Goal: Find specific page/section: Find specific page/section

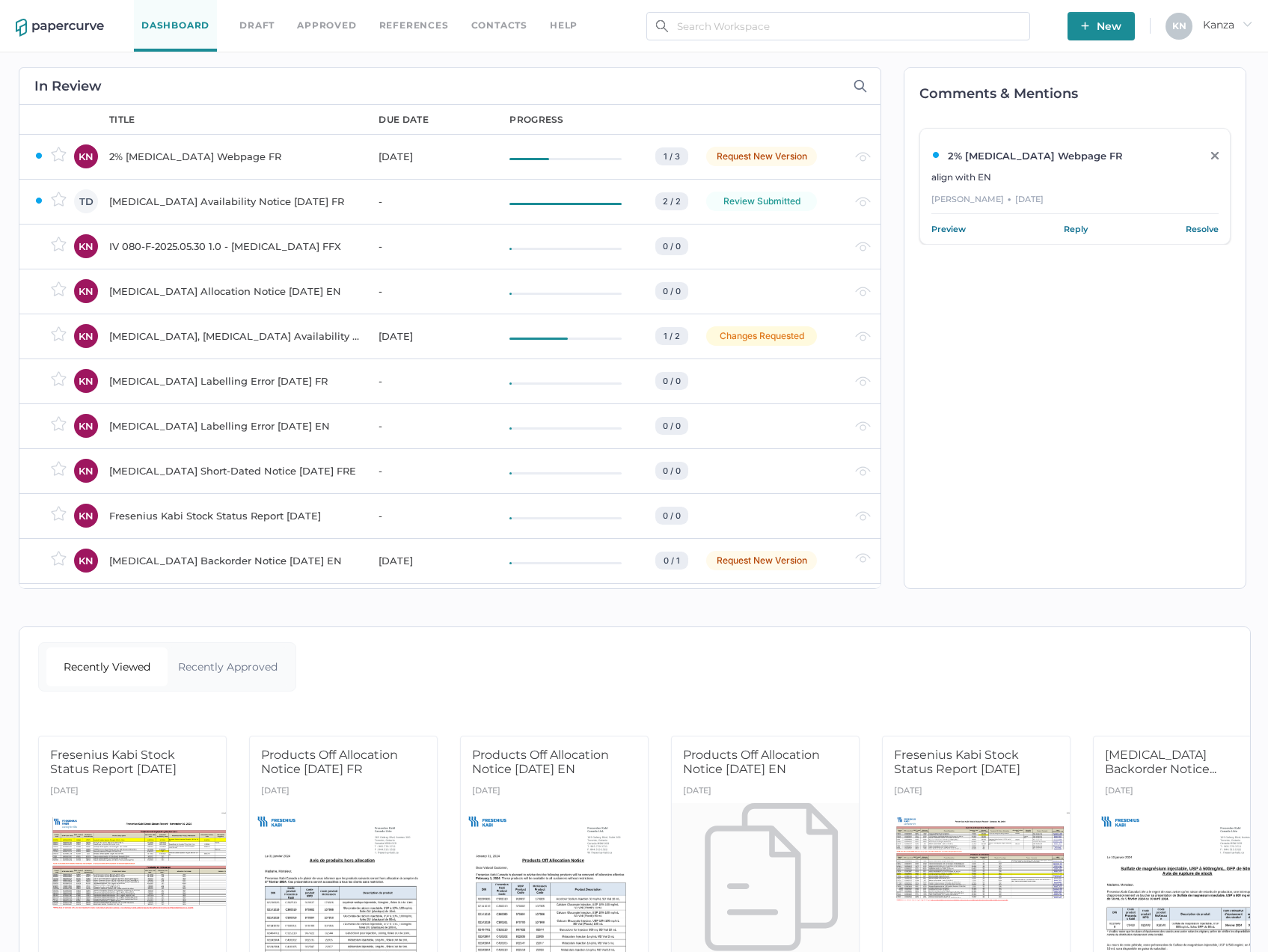
click at [340, 27] on link "Approved" at bounding box center [327, 25] width 59 height 17
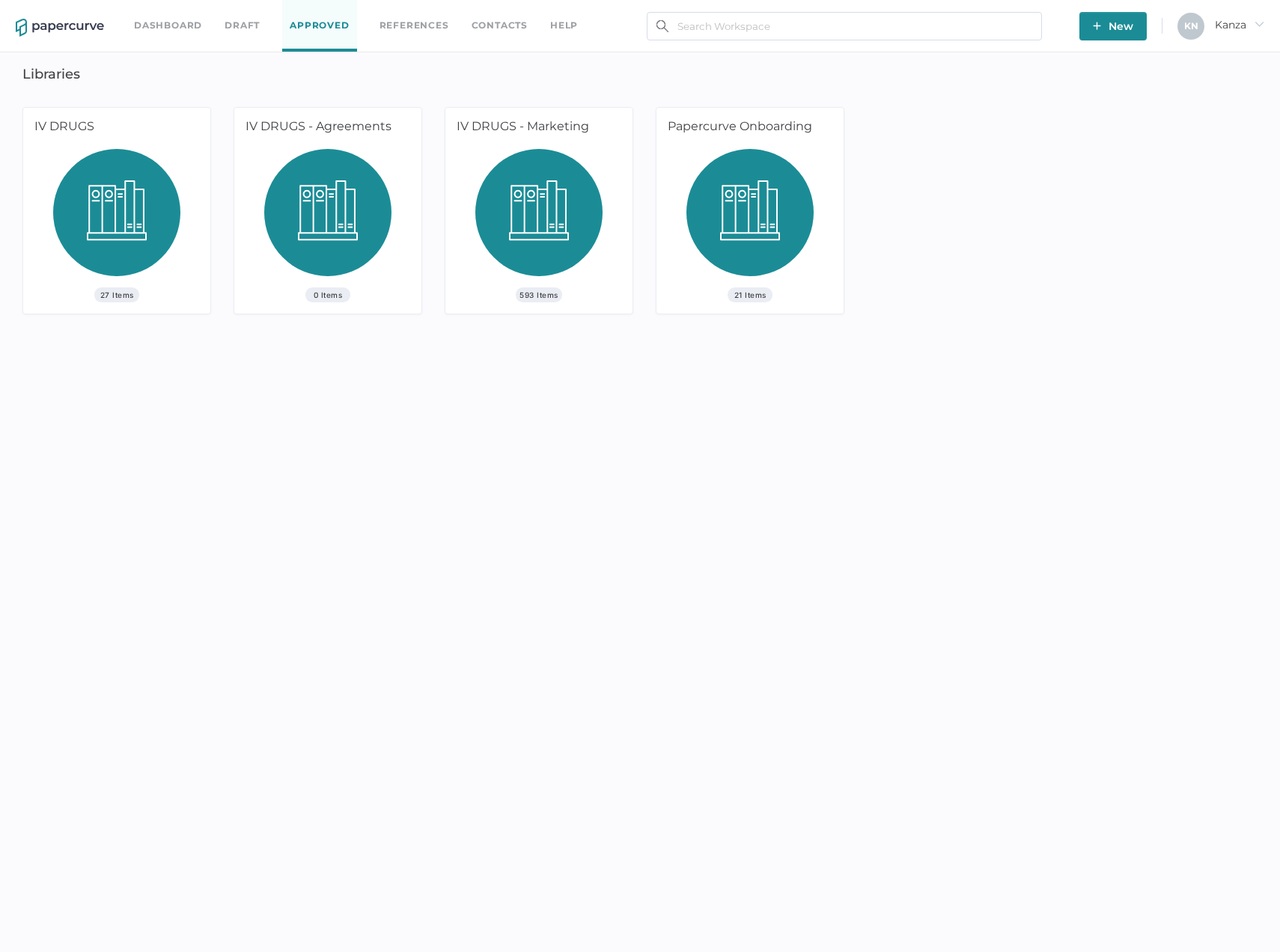
click at [544, 202] on img at bounding box center [539, 218] width 127 height 138
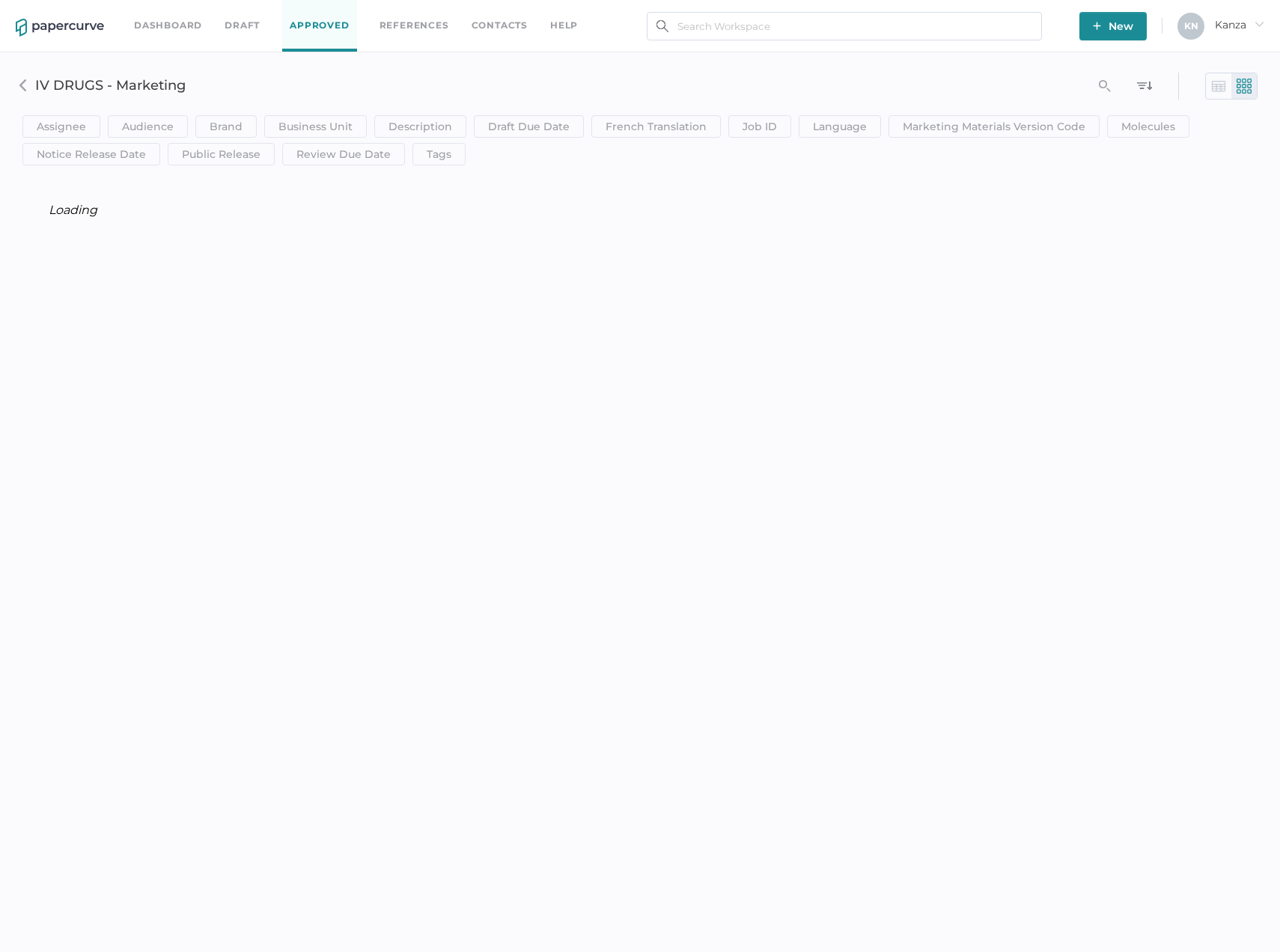
click at [332, 92] on h3 "IV DRUGS - Marketing" at bounding box center [459, 85] width 847 height 17
